Goal: Navigation & Orientation: Find specific page/section

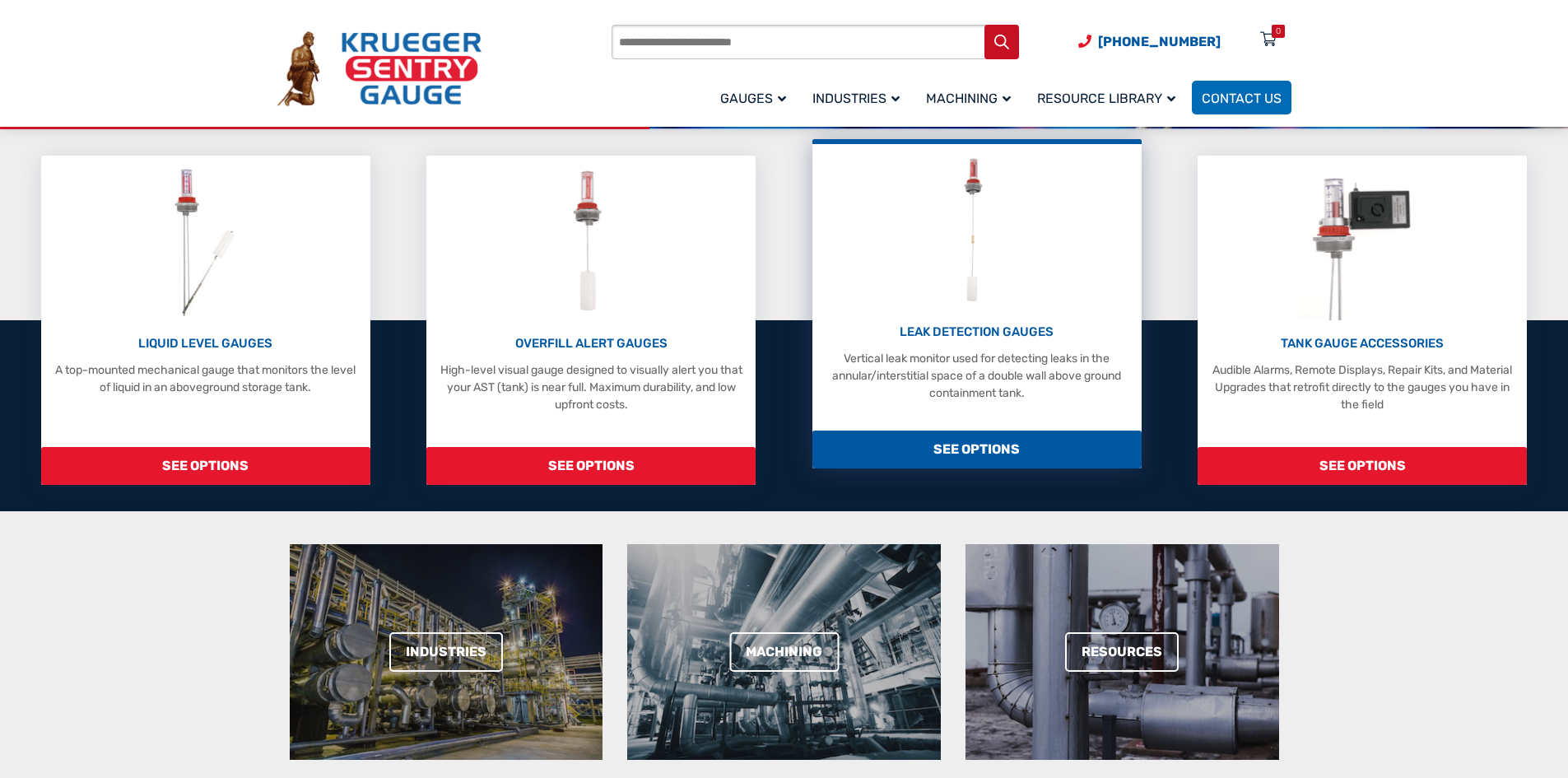
scroll to position [329, 0]
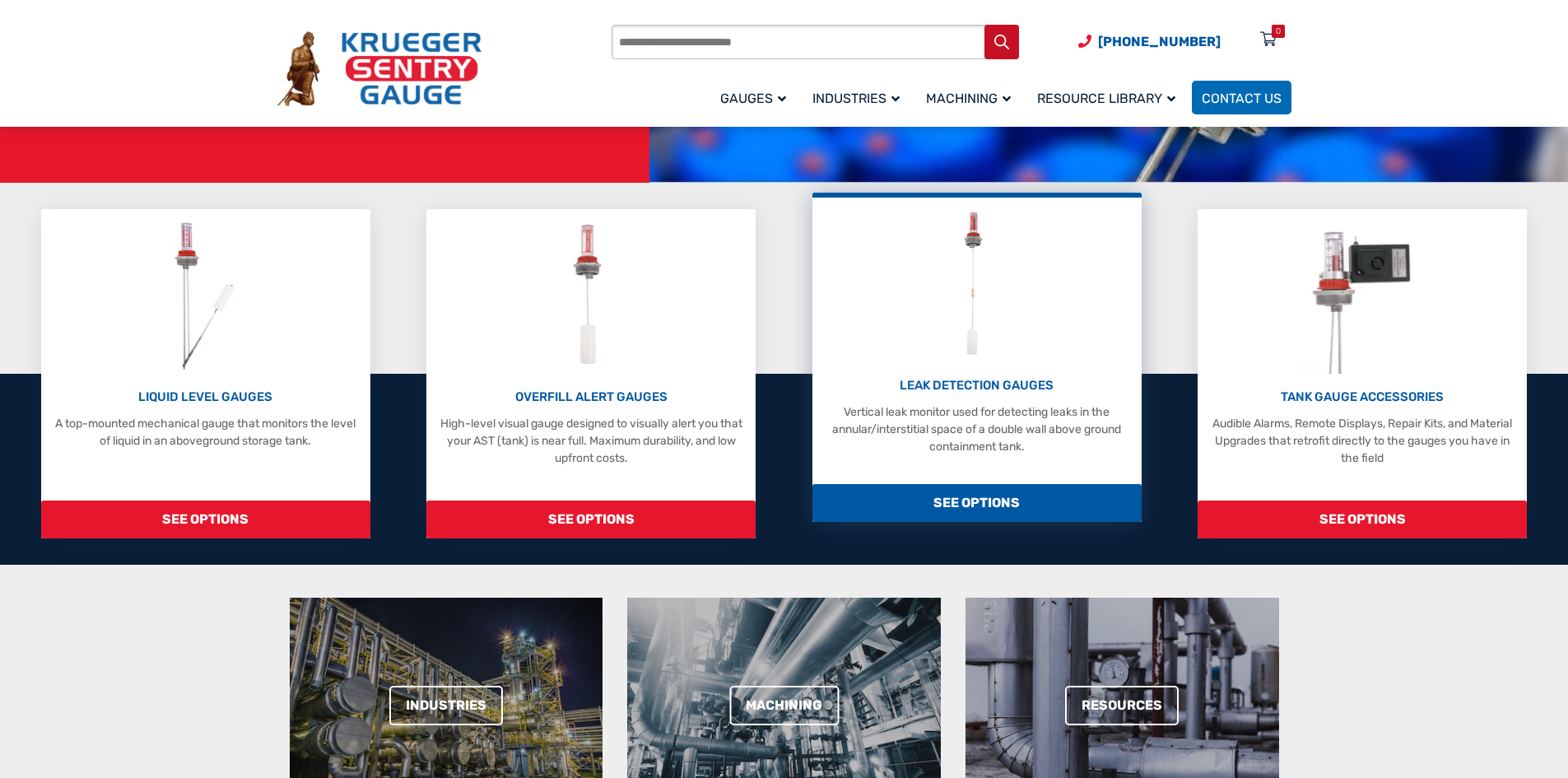
click at [979, 376] on p "LEAK DETECTION GAUGES" at bounding box center [977, 385] width 313 height 19
